Goal: Transaction & Acquisition: Download file/media

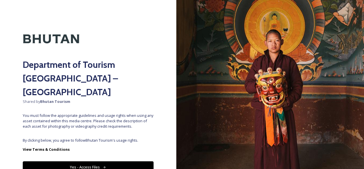
click at [109, 161] on button "Yes - Access Files" at bounding box center [88, 167] width 131 height 12
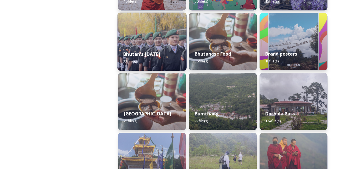
scroll to position [142, 0]
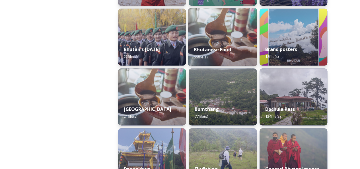
click at [212, 49] on strong "Bhutanese Food" at bounding box center [212, 49] width 37 height 6
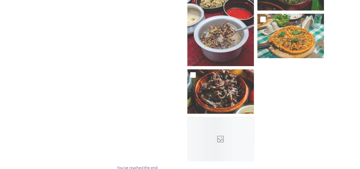
scroll to position [1183, 0]
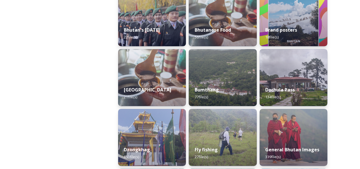
scroll to position [171, 0]
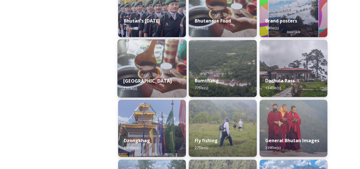
click at [155, 84] on div "[GEOGRAPHIC_DATA] 21 file(s)" at bounding box center [151, 84] width 69 height 26
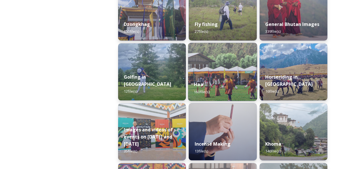
scroll to position [284, 0]
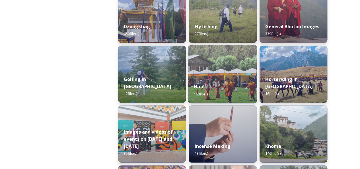
click at [215, 57] on img at bounding box center [222, 74] width 69 height 58
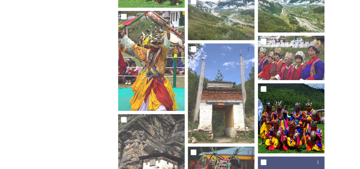
scroll to position [341, 0]
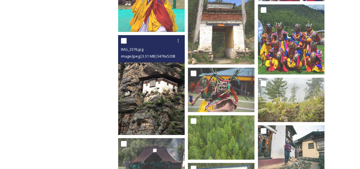
click at [159, 96] on img at bounding box center [151, 85] width 67 height 100
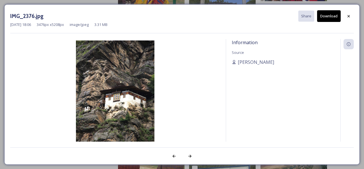
click at [327, 17] on button "Download" at bounding box center [329, 16] width 24 height 12
click at [347, 19] on div at bounding box center [348, 16] width 10 height 10
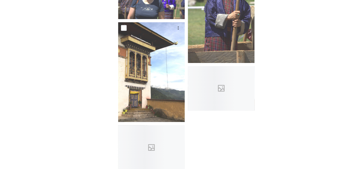
scroll to position [3311, 0]
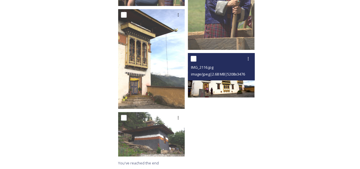
click at [234, 87] on img at bounding box center [221, 75] width 67 height 44
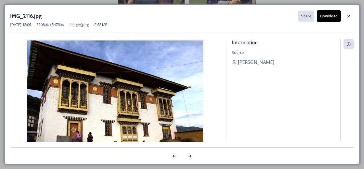
click at [330, 18] on button "Download" at bounding box center [329, 16] width 24 height 12
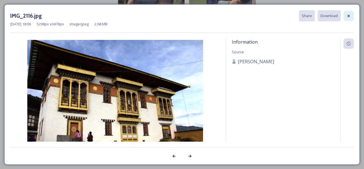
click at [347, 17] on icon at bounding box center [348, 16] width 5 height 5
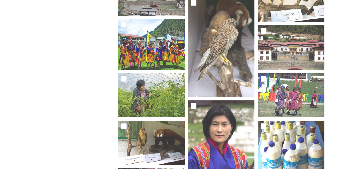
scroll to position [0, 0]
